Goal: Task Accomplishment & Management: Use online tool/utility

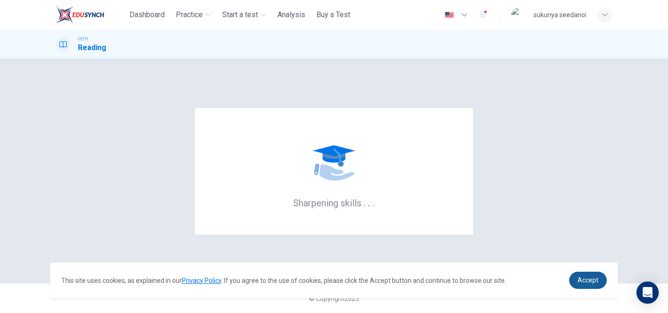
click at [591, 282] on span "Accept" at bounding box center [587, 279] width 21 height 7
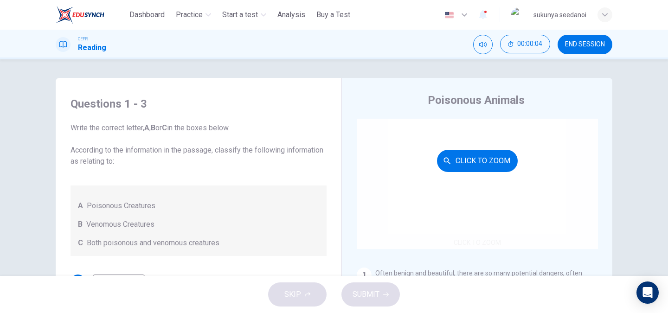
scroll to position [46, 0]
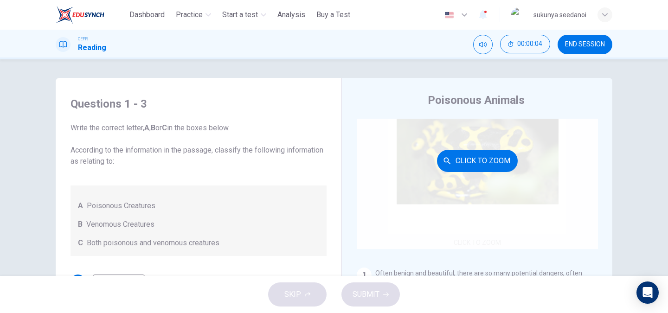
click at [479, 165] on button "Click to Zoom" at bounding box center [477, 161] width 81 height 22
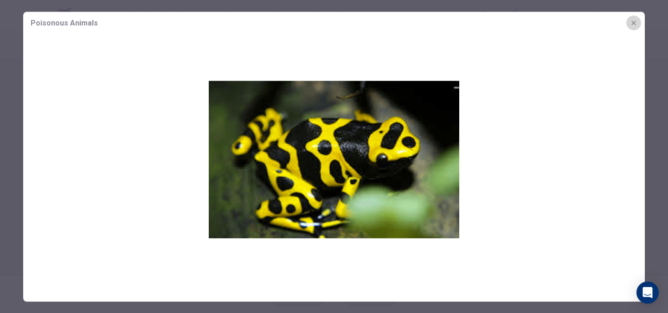
click at [634, 20] on icon "button" at bounding box center [633, 22] width 7 height 7
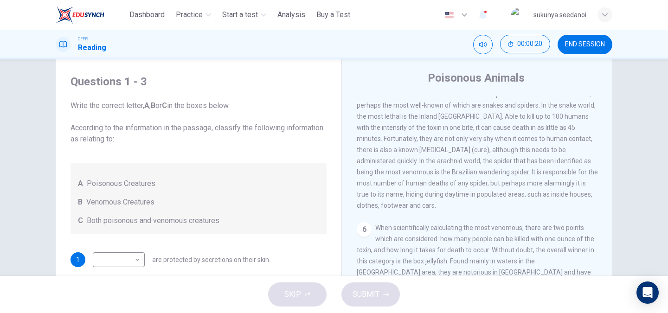
scroll to position [93, 0]
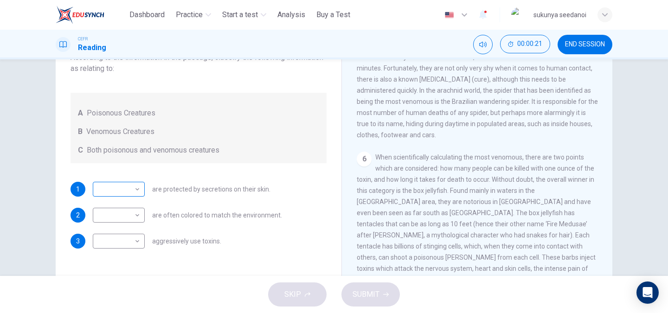
click at [129, 187] on body "This site uses cookies, as explained in our Privacy Policy . If you agree to th…" at bounding box center [334, 156] width 668 height 313
click at [119, 220] on li "B" at bounding box center [116, 218] width 52 height 15
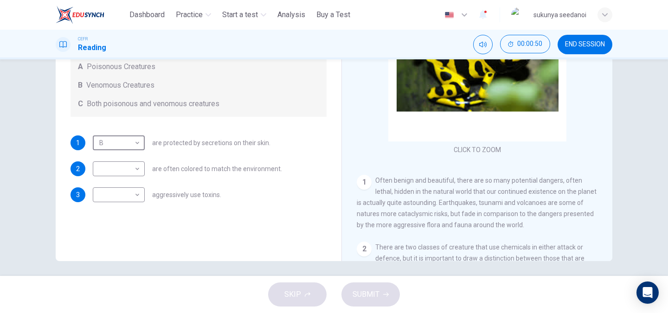
scroll to position [143, 0]
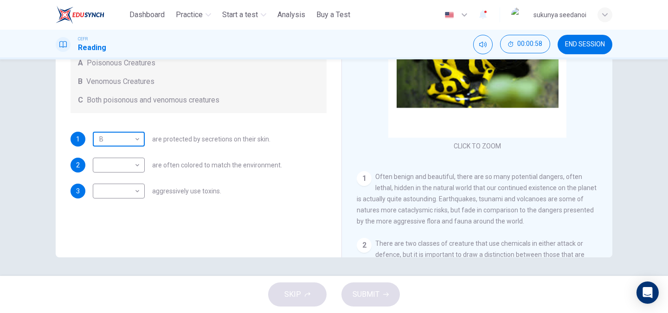
click at [136, 140] on body "This site uses cookies, as explained in our Privacy Policy . If you agree to th…" at bounding box center [334, 156] width 668 height 313
click at [118, 154] on li "A" at bounding box center [116, 154] width 52 height 15
type input "*"
click at [133, 163] on body "This site uses cookies, as explained in our Privacy Policy . If you agree to th…" at bounding box center [334, 156] width 668 height 313
click at [111, 194] on li "B" at bounding box center [116, 194] width 52 height 15
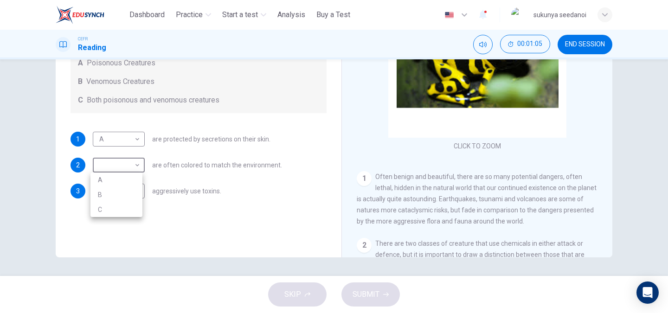
type input "*"
click at [127, 195] on body "This site uses cookies, as explained in our Privacy Policy . If you agree to th…" at bounding box center [334, 156] width 668 height 313
click at [110, 239] on li "C" at bounding box center [116, 235] width 52 height 15
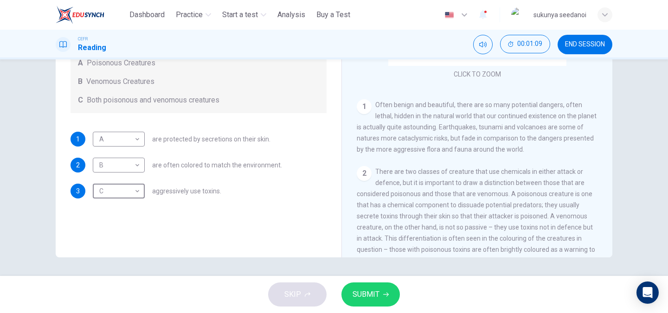
scroll to position [93, 0]
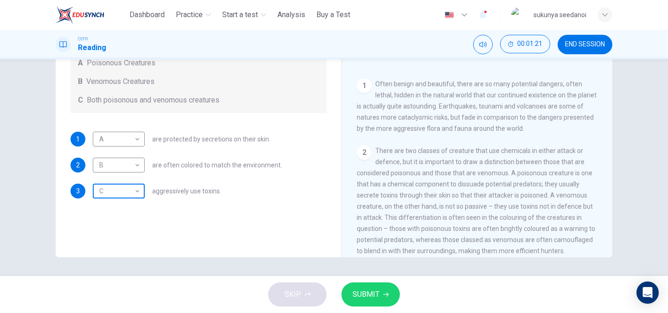
click at [127, 189] on body "This site uses cookies, as explained in our Privacy Policy . If you agree to th…" at bounding box center [334, 156] width 668 height 313
click at [117, 209] on li "A" at bounding box center [116, 205] width 52 height 15
type input "*"
click at [131, 166] on body "This site uses cookies, as explained in our Privacy Policy . If you agree to th…" at bounding box center [334, 156] width 668 height 313
click at [117, 205] on li "C" at bounding box center [116, 209] width 52 height 15
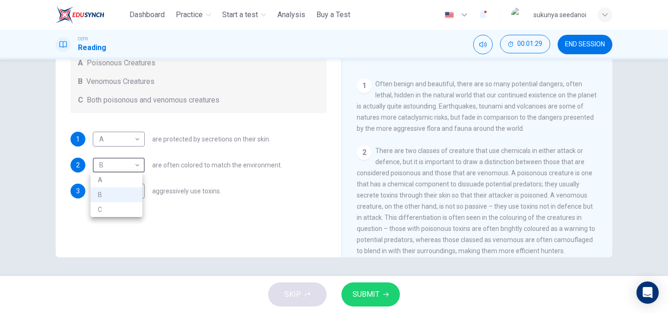
type input "*"
click at [133, 136] on body "This site uses cookies, as explained in our Privacy Policy . If you agree to th…" at bounding box center [334, 156] width 668 height 313
click at [116, 170] on li "B" at bounding box center [116, 168] width 52 height 15
type input "*"
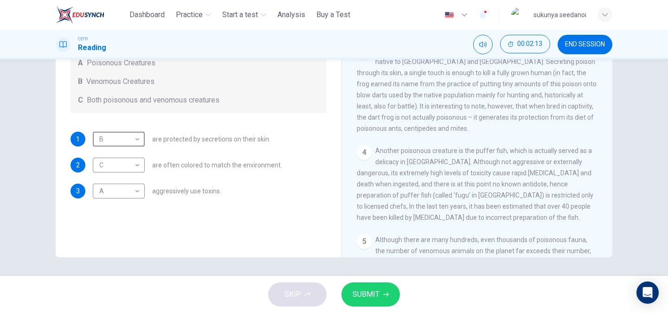
scroll to position [325, 0]
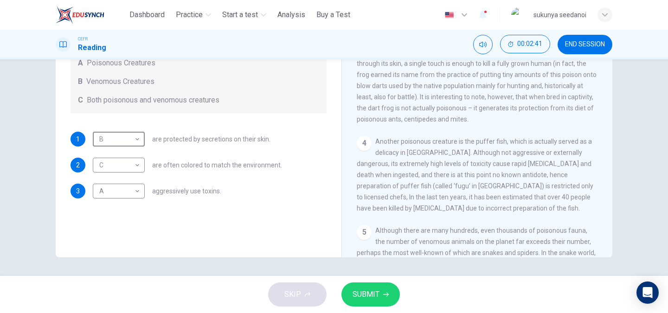
click at [360, 297] on span "SUBMIT" at bounding box center [365, 294] width 27 height 13
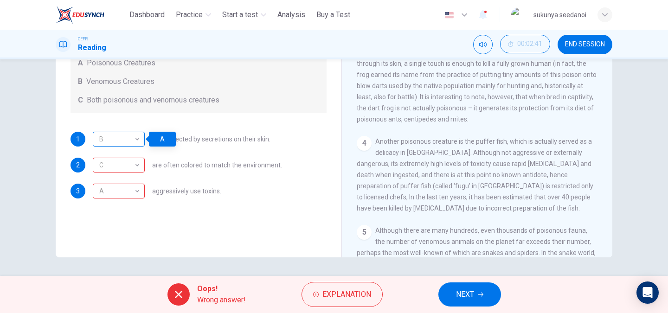
click at [125, 140] on div "B" at bounding box center [117, 139] width 49 height 26
click at [470, 297] on span "NEXT" at bounding box center [465, 294] width 18 height 13
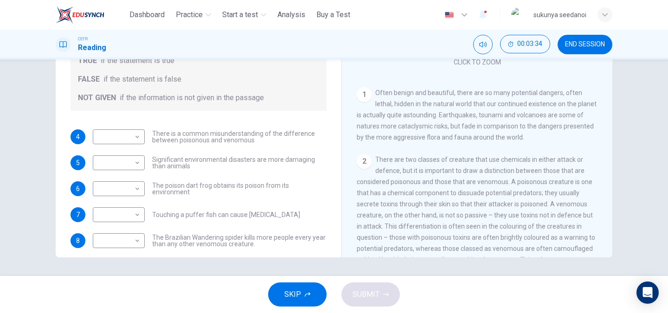
scroll to position [0, 0]
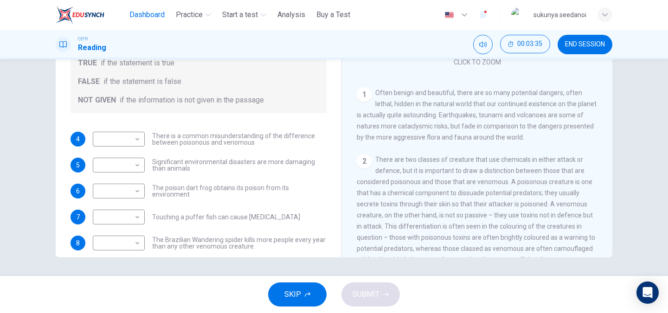
click at [151, 12] on span "Dashboard" at bounding box center [146, 14] width 35 height 11
